Goal: Transaction & Acquisition: Obtain resource

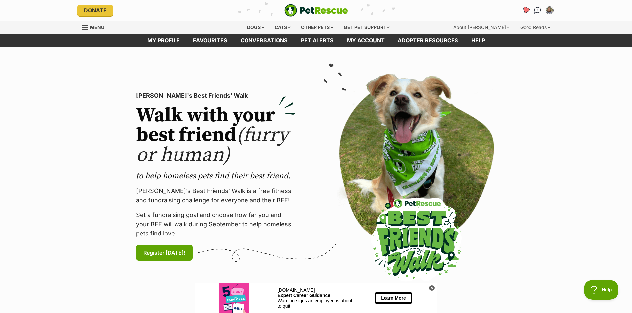
click at [526, 10] on icon "Favourites" at bounding box center [525, 10] width 8 height 8
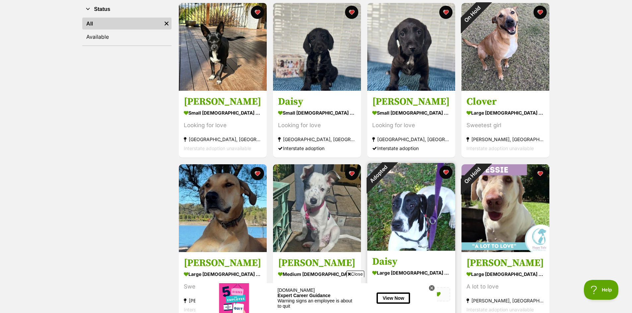
scroll to position [199, 0]
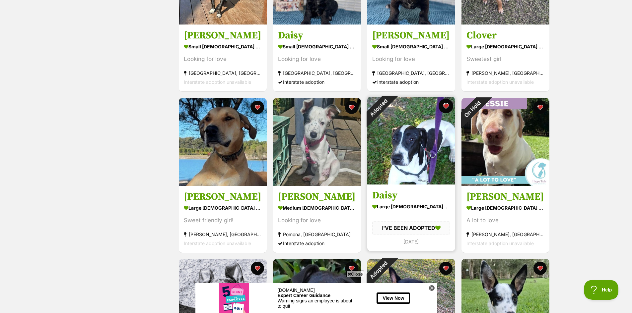
click at [447, 106] on button "favourite" at bounding box center [446, 106] width 15 height 15
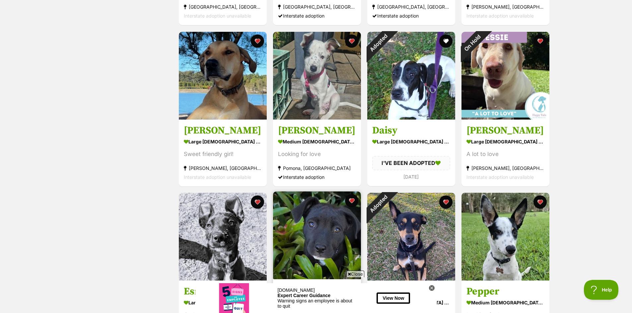
scroll to position [402, 0]
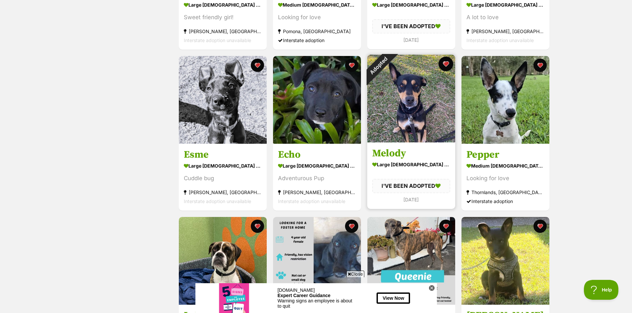
click at [444, 65] on button "favourite" at bounding box center [446, 64] width 15 height 15
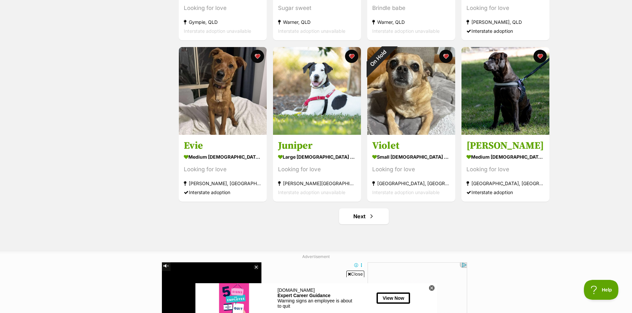
scroll to position [800, 0]
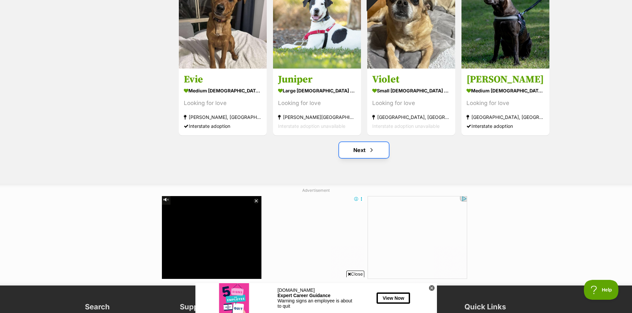
click at [357, 149] on link "Next" at bounding box center [364, 150] width 50 height 16
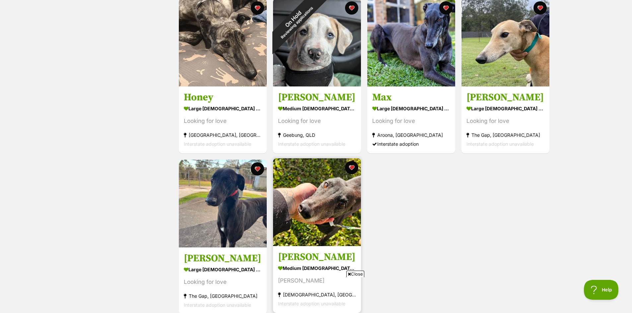
scroll to position [365, 0]
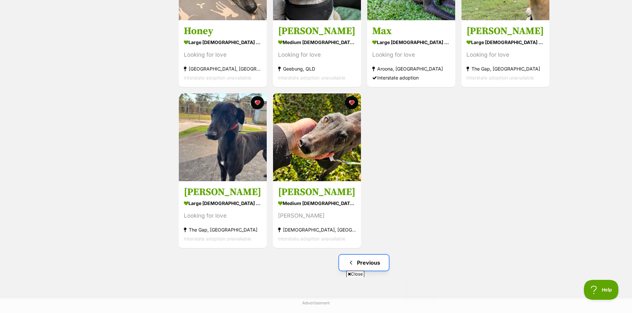
click at [370, 265] on link "Previous" at bounding box center [364, 263] width 50 height 16
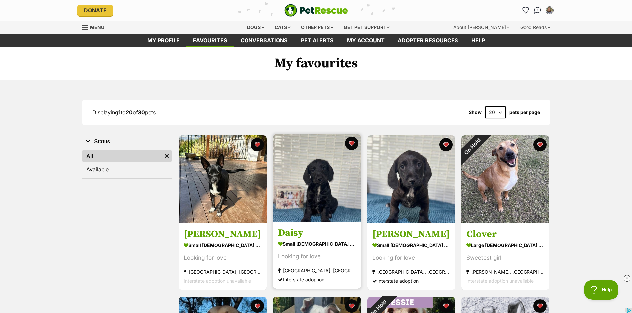
click at [297, 224] on div "Daisy small female Dog Looking for love Ipswich, QLD Interstate adoption" at bounding box center [316, 212] width 89 height 156
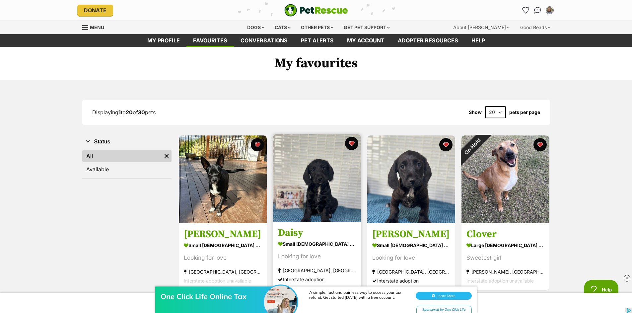
click at [308, 223] on link at bounding box center [317, 220] width 88 height 7
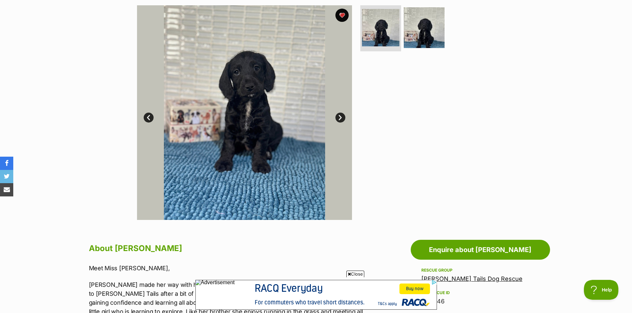
scroll to position [66, 0]
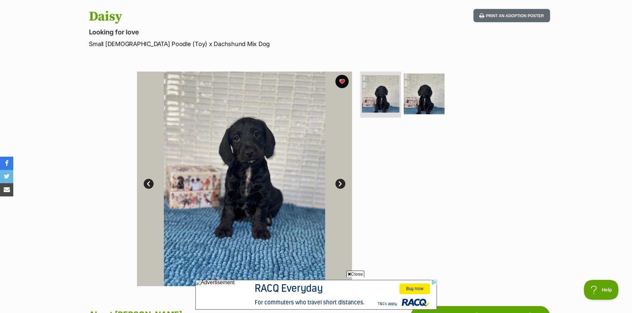
click at [342, 181] on link "Next" at bounding box center [340, 184] width 10 height 10
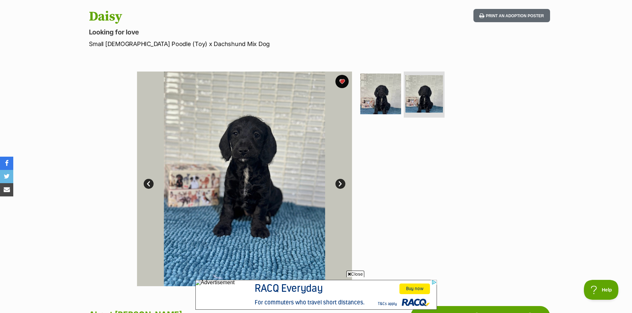
click at [342, 184] on link "Next" at bounding box center [340, 184] width 10 height 10
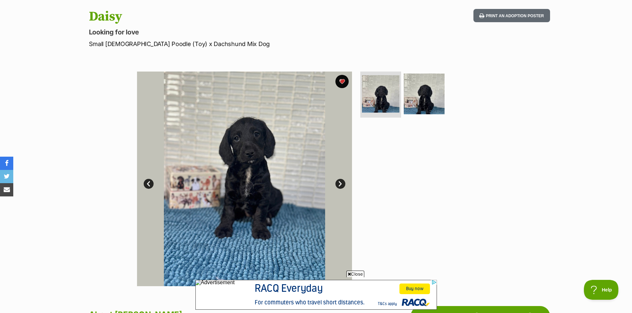
click at [342, 184] on link "Next" at bounding box center [340, 184] width 10 height 10
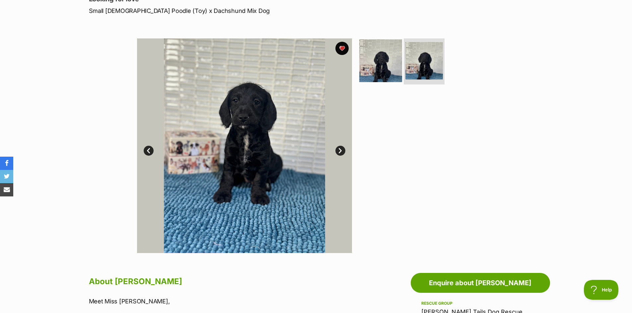
scroll to position [0, 0]
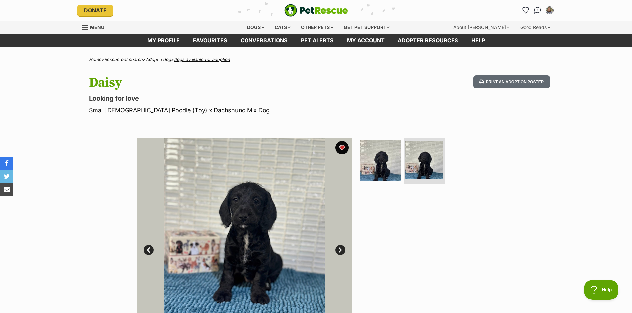
click at [195, 59] on link "Dogs available for adoption" at bounding box center [202, 59] width 56 height 5
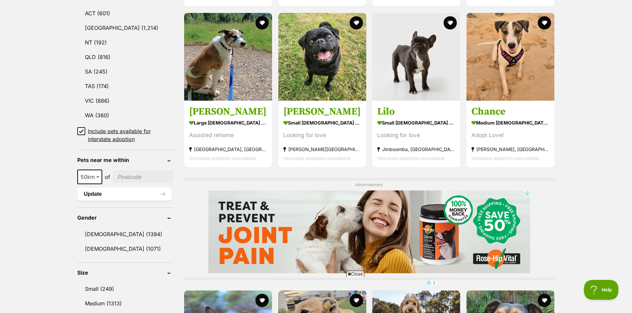
click at [97, 172] on span at bounding box center [98, 177] width 7 height 15
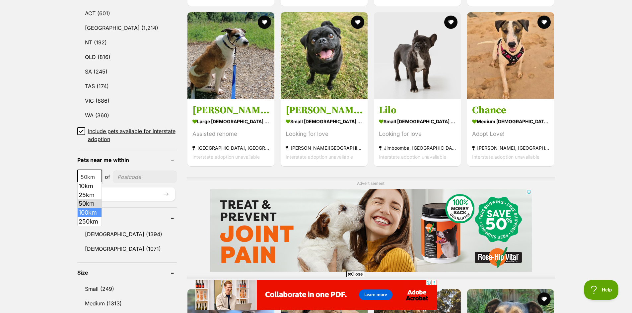
select select "100"
click at [127, 174] on input"] "postcode" at bounding box center [146, 177] width 62 height 13
type input"] "4560"
click at [131, 185] on div "10km 25km 50km 100km 250km 100km of 4560 Update" at bounding box center [127, 185] width 100 height 31
click at [134, 190] on button "Update" at bounding box center [126, 194] width 98 height 13
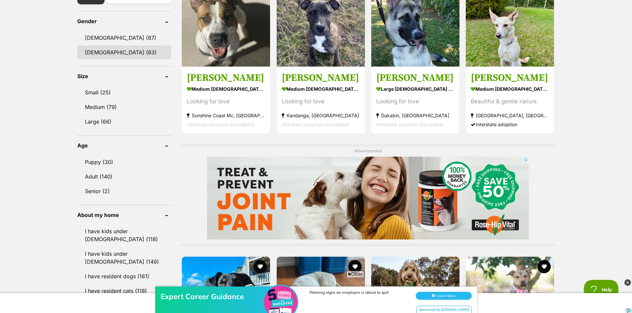
click at [107, 57] on link "[DEMOGRAPHIC_DATA] (83)" at bounding box center [124, 52] width 94 height 14
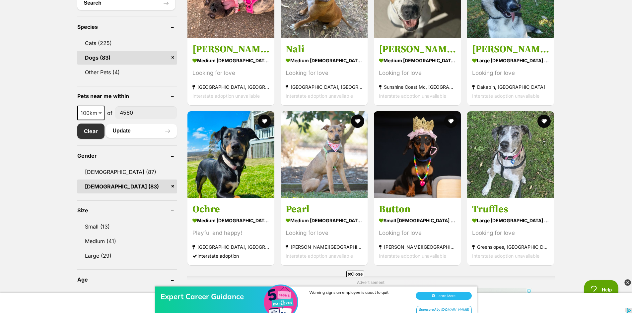
scroll to position [299, 0]
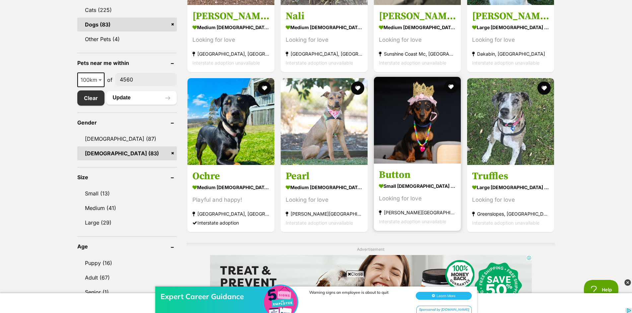
click at [411, 170] on h3 "Button" at bounding box center [417, 175] width 77 height 13
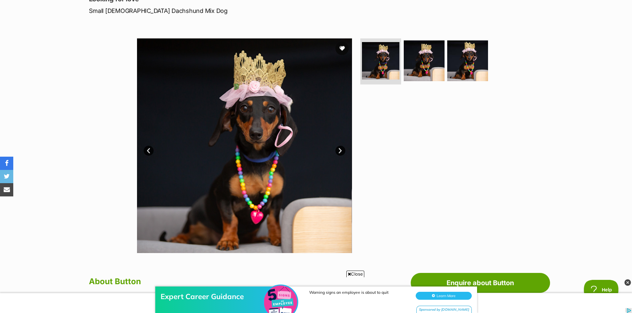
scroll to position [66, 0]
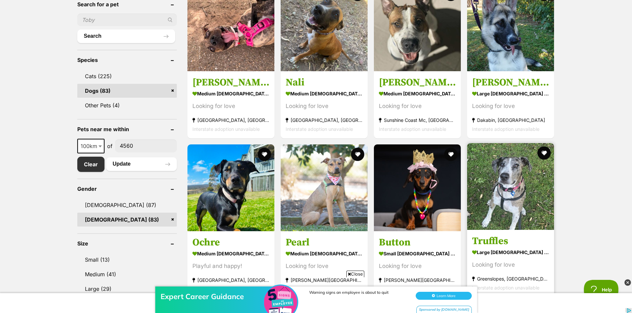
scroll to position [299, 0]
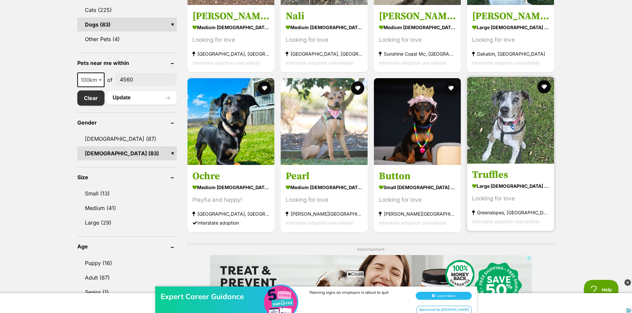
click at [507, 175] on h3 "Truffles" at bounding box center [510, 175] width 77 height 13
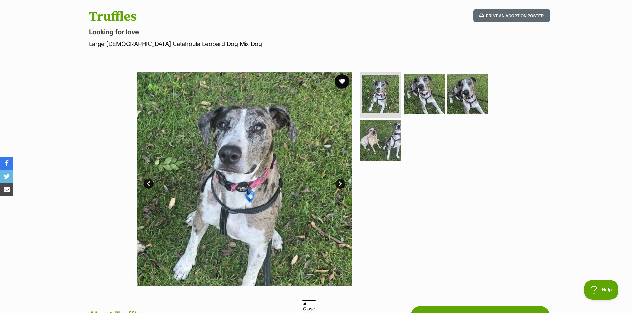
click at [338, 80] on button "favourite" at bounding box center [342, 81] width 15 height 15
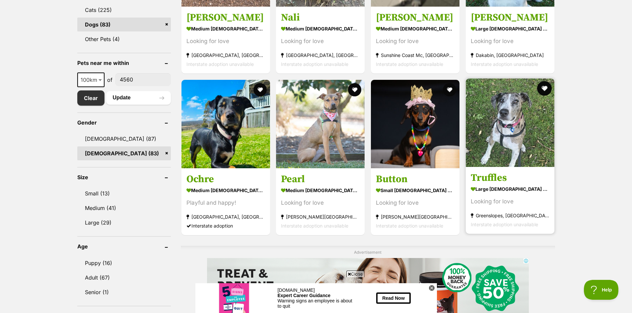
click at [544, 89] on button "favourite" at bounding box center [544, 88] width 15 height 15
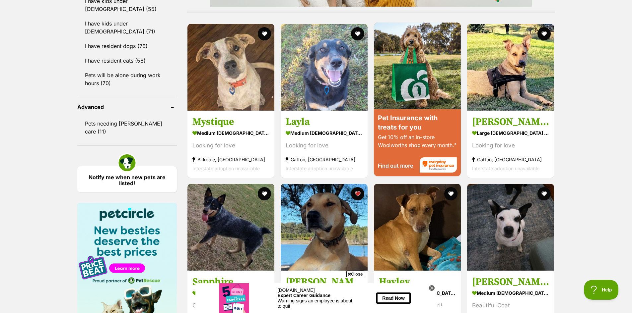
scroll to position [531, 0]
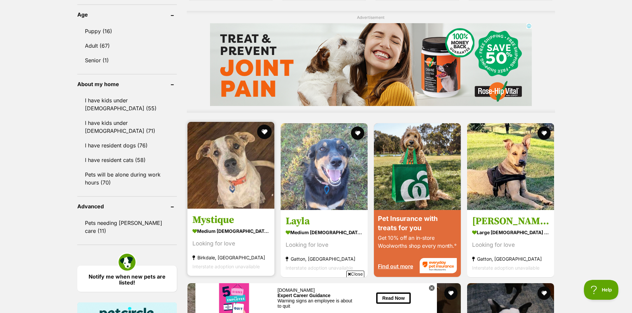
click at [266, 133] on button "favourite" at bounding box center [264, 132] width 15 height 15
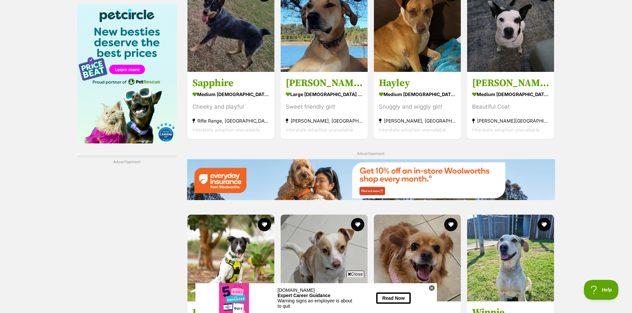
scroll to position [962, 0]
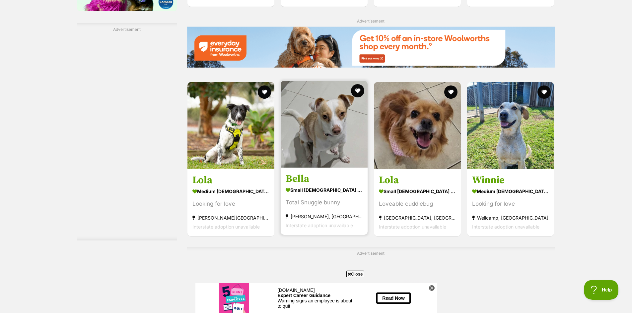
click at [308, 180] on h3 "Bella" at bounding box center [324, 179] width 77 height 13
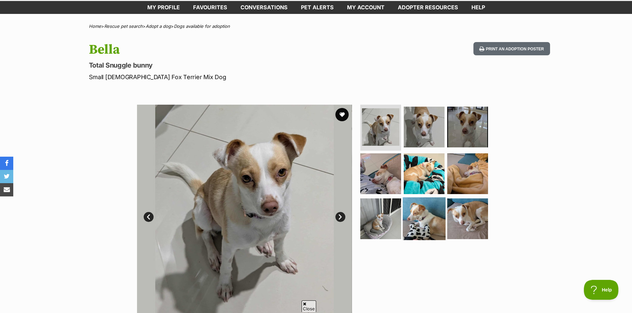
click at [438, 217] on img at bounding box center [424, 219] width 43 height 43
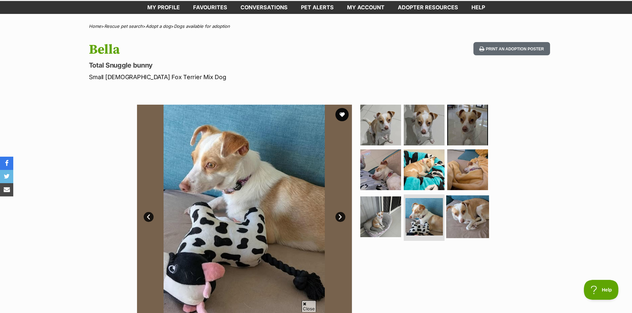
click at [464, 217] on img at bounding box center [467, 217] width 43 height 43
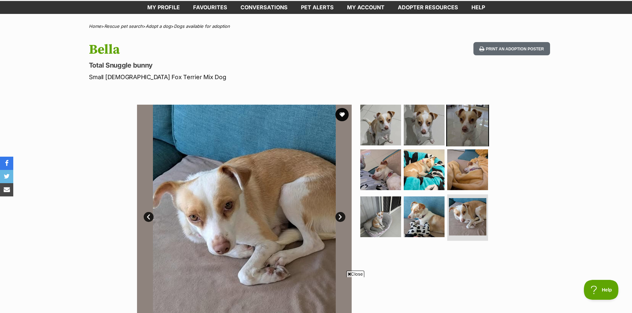
click at [464, 124] on img at bounding box center [467, 125] width 43 height 43
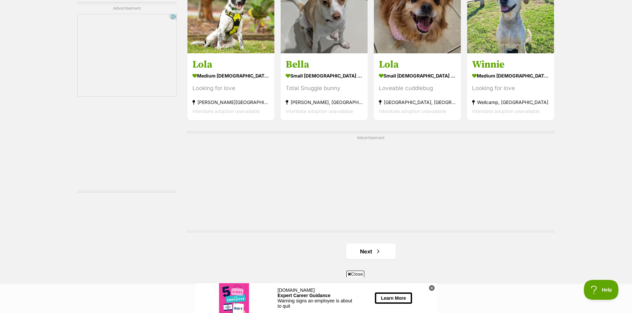
scroll to position [1144, 0]
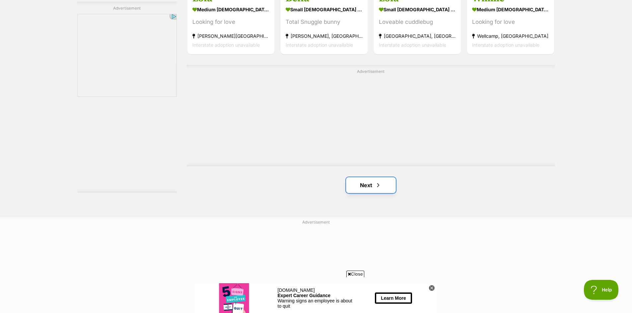
click at [369, 186] on link "Next" at bounding box center [371, 185] width 50 height 16
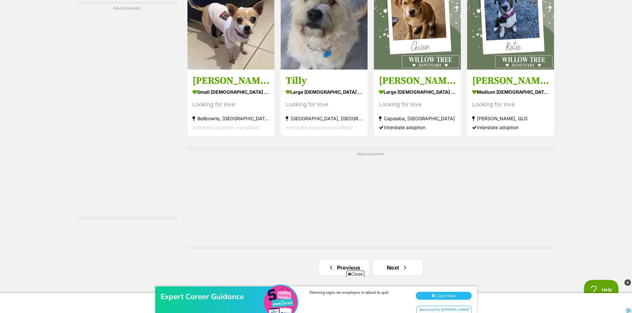
scroll to position [1161, 0]
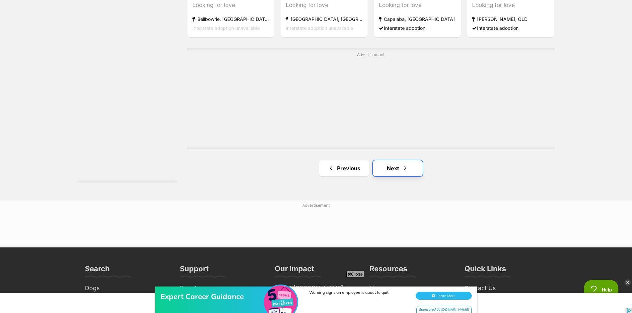
click at [406, 168] on span "Next page" at bounding box center [405, 169] width 7 height 8
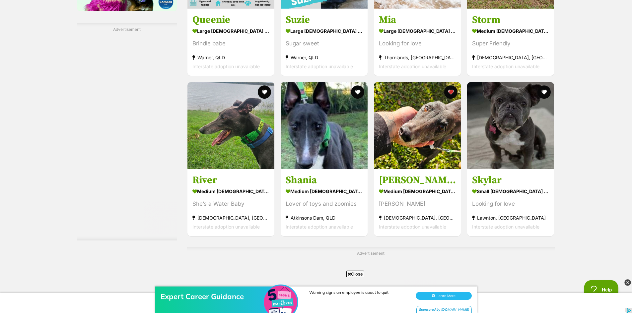
scroll to position [1095, 0]
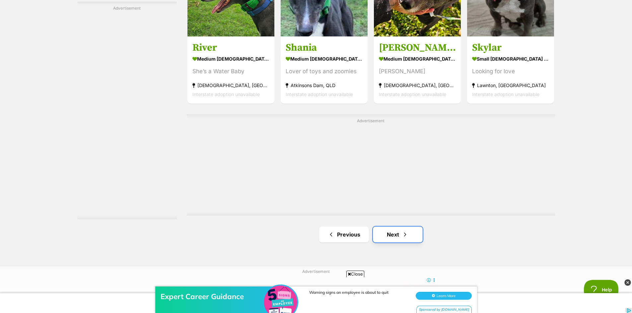
click at [390, 235] on link "Next" at bounding box center [398, 235] width 50 height 16
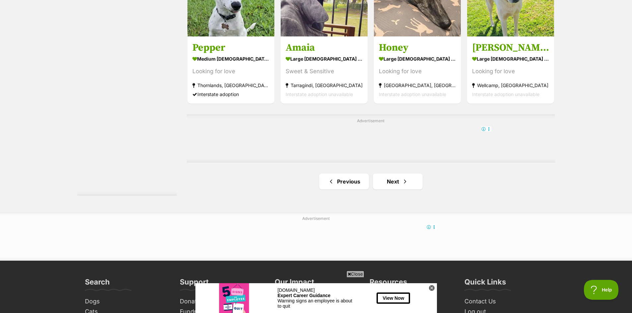
scroll to position [1128, 0]
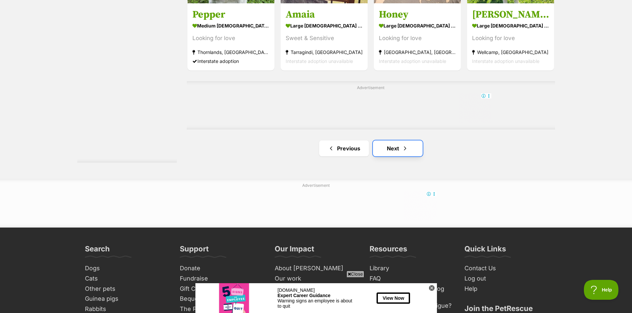
click at [410, 149] on link "Next" at bounding box center [398, 149] width 50 height 16
